Goal: Find specific page/section: Find specific page/section

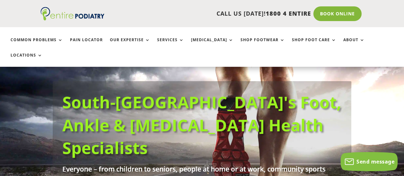
scroll to position [33, 0]
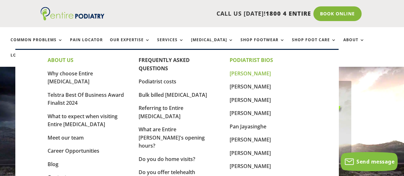
click at [237, 74] on link "[PERSON_NAME]" at bounding box center [249, 73] width 41 height 7
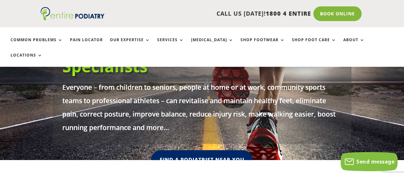
scroll to position [116, 0]
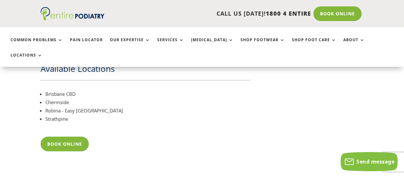
scroll to position [1984, 0]
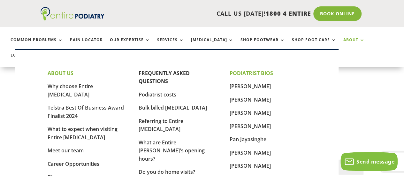
click at [343, 39] on link "About" at bounding box center [353, 45] width 21 height 14
